Goal: Contribute content: Add original content to the website for others to see

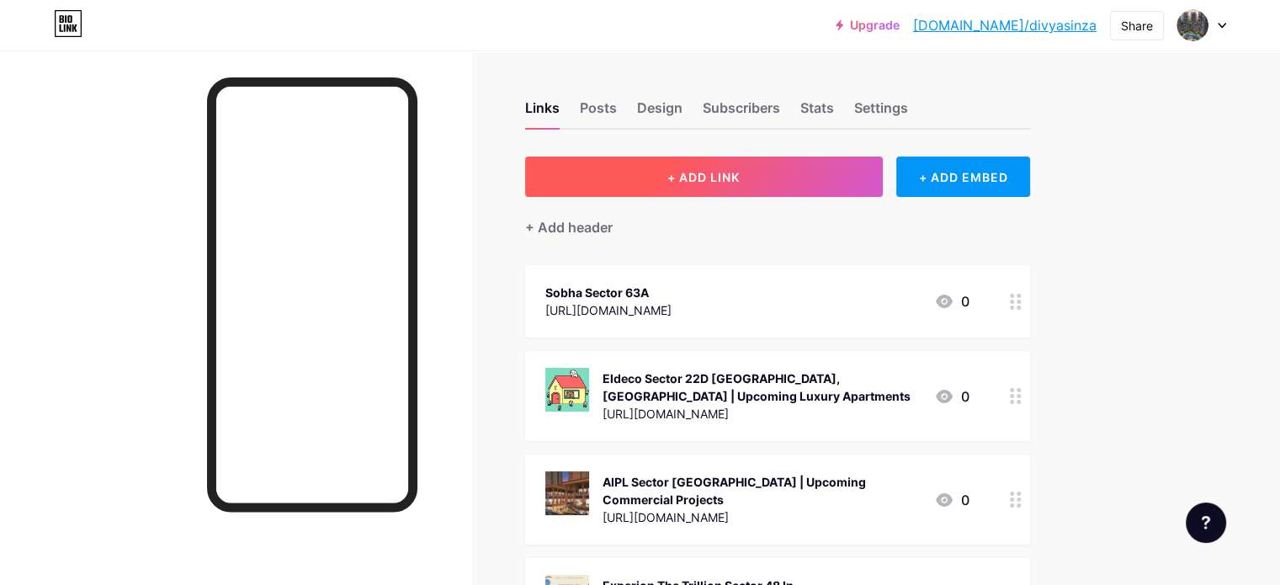
click at [740, 183] on span "+ ADD LINK" at bounding box center [703, 177] width 72 height 14
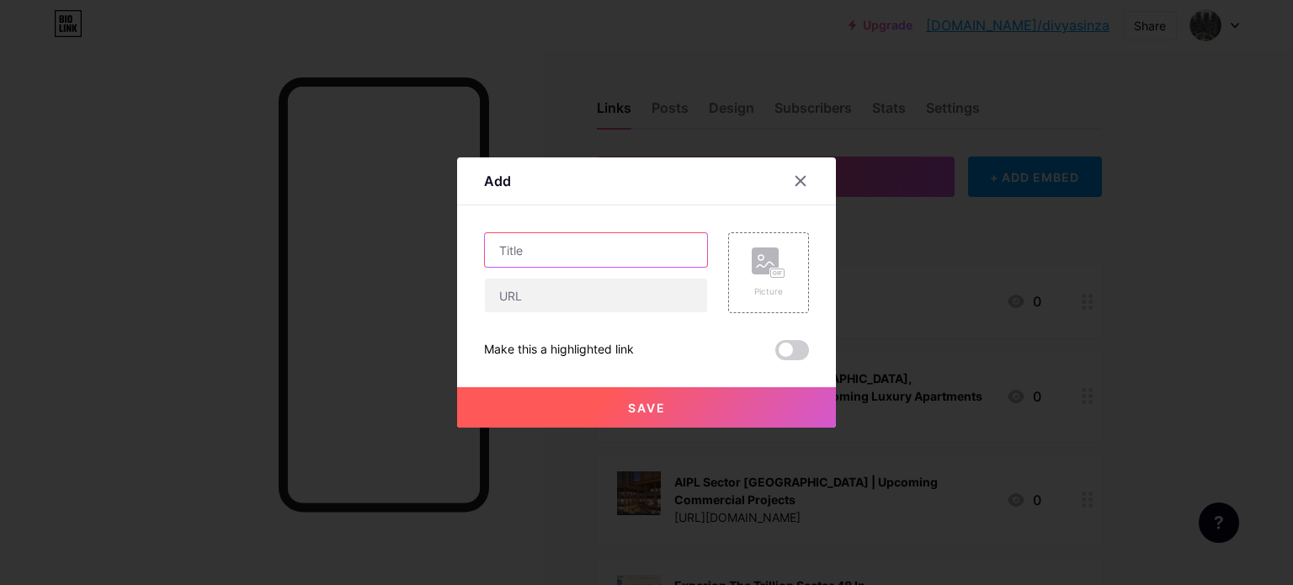
click at [572, 255] on input "text" at bounding box center [596, 250] width 222 height 34
paste input "Ramky Projects In [GEOGRAPHIC_DATA] [GEOGRAPHIC_DATA] | Offers High-Rise Apartm…"
type input "Ramky Projects In [GEOGRAPHIC_DATA] [GEOGRAPHIC_DATA] | Offers High-Rise Apartm…"
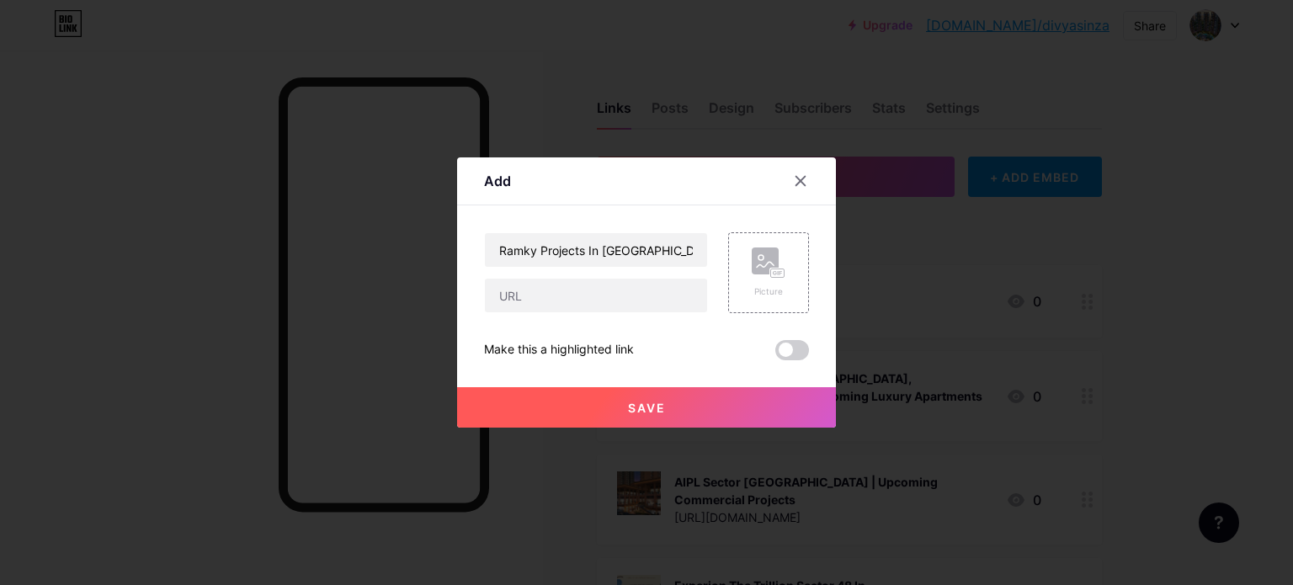
click at [584, 187] on div "Add" at bounding box center [646, 186] width 379 height 40
click at [582, 303] on input "text" at bounding box center [596, 296] width 222 height 34
paste input "[URL][DOMAIN_NAME]"
type input "[URL][DOMAIN_NAME]"
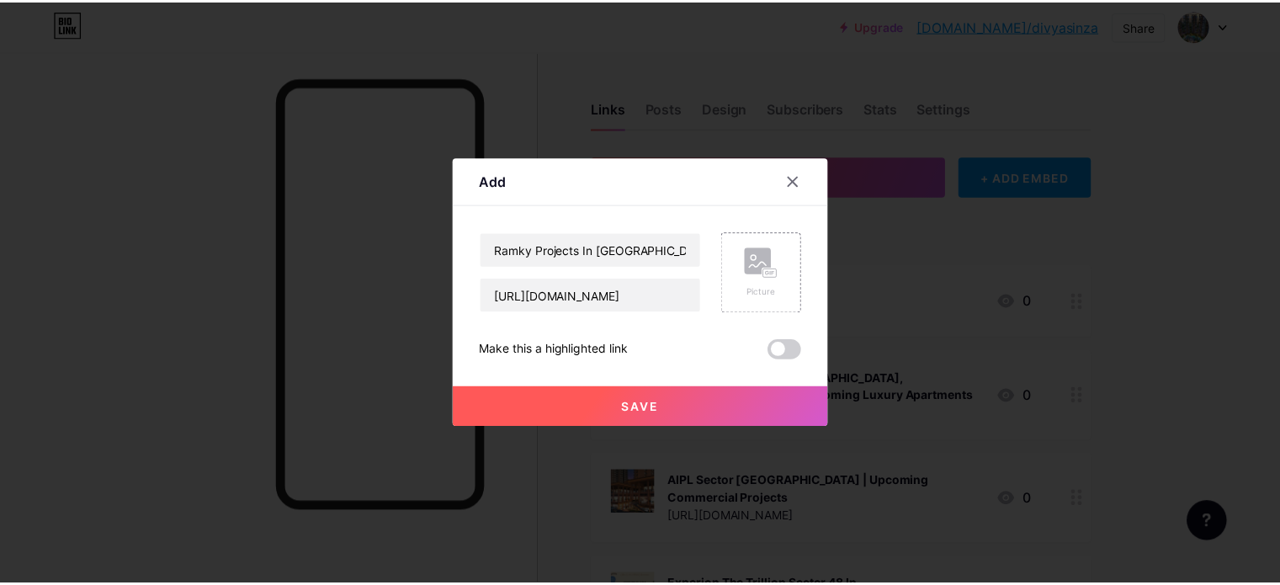
scroll to position [0, 0]
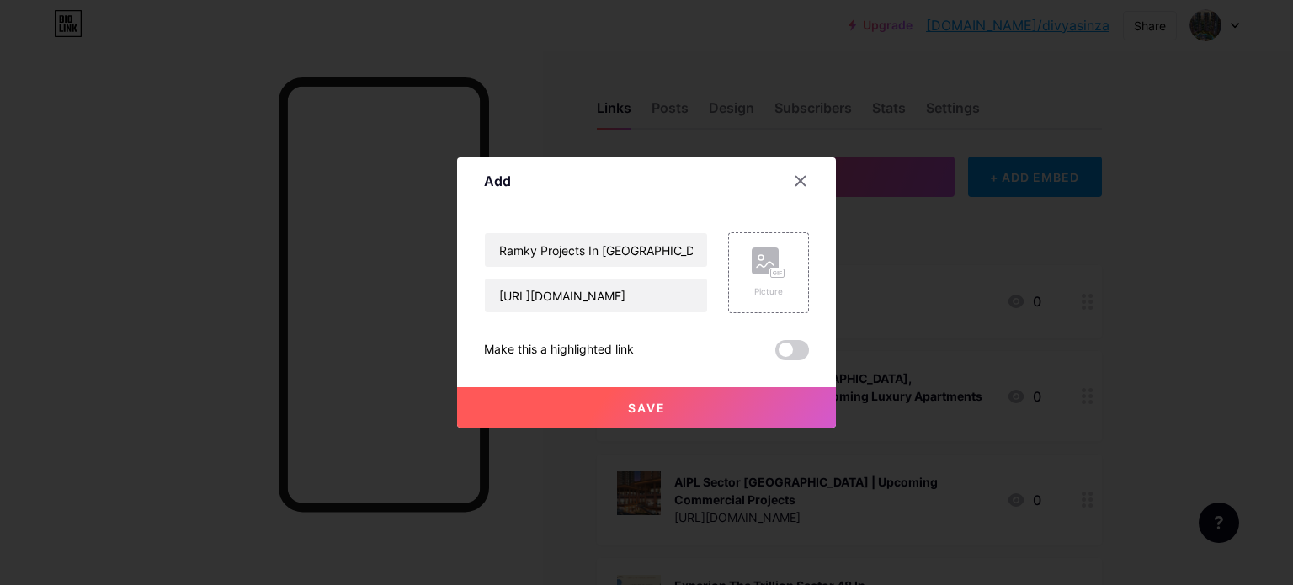
click at [542, 417] on button "Save" at bounding box center [646, 407] width 379 height 40
